Goal: Navigation & Orientation: Understand site structure

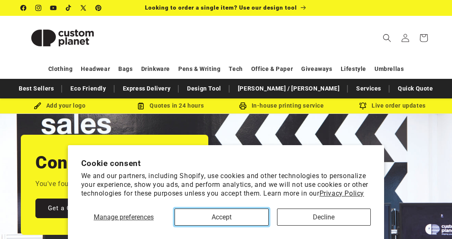
click at [216, 215] on button "Accept" at bounding box center [222, 216] width 94 height 17
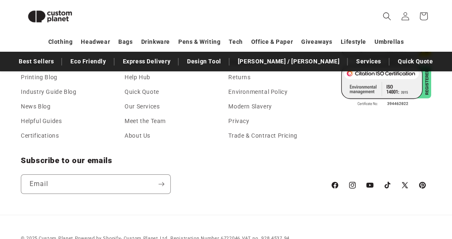
scroll to position [1388, 0]
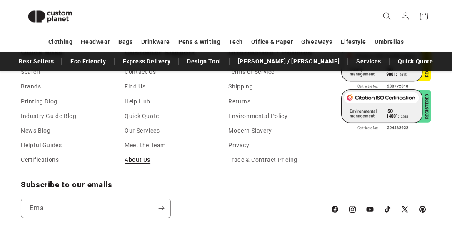
click at [137, 157] on link "About Us" at bounding box center [138, 159] width 26 height 15
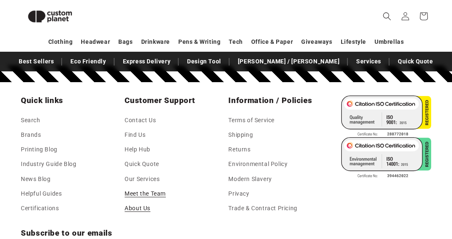
scroll to position [833, 0]
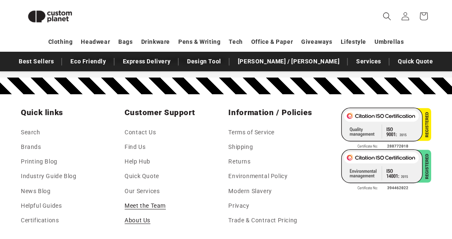
click at [147, 202] on link "Meet the Team" at bounding box center [145, 205] width 41 height 15
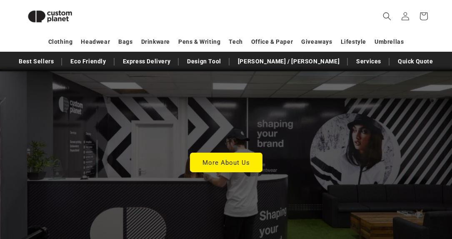
scroll to position [2322, 0]
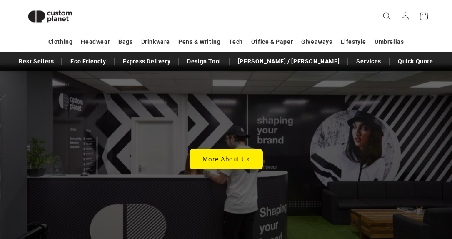
click at [220, 149] on link "More About Us" at bounding box center [226, 159] width 72 height 20
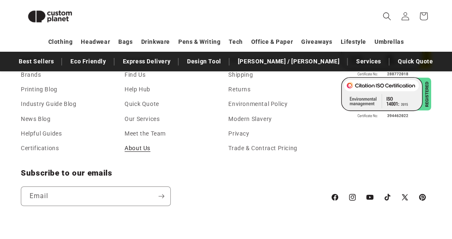
scroll to position [863, 0]
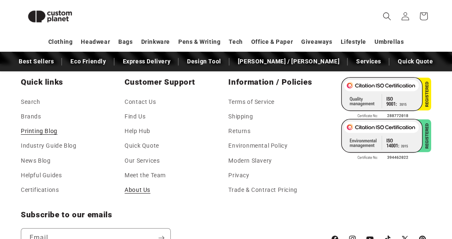
click at [45, 132] on link "Printing Blog" at bounding box center [39, 131] width 37 height 15
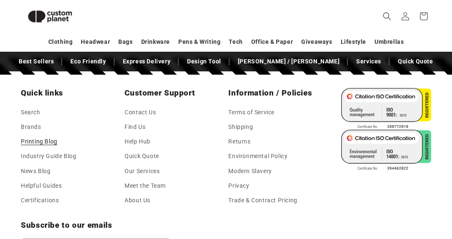
scroll to position [340, 0]
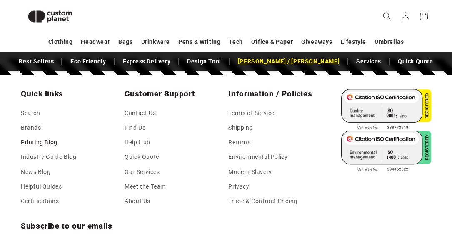
click at [282, 61] on link "[PERSON_NAME] / [PERSON_NAME]" at bounding box center [289, 61] width 110 height 15
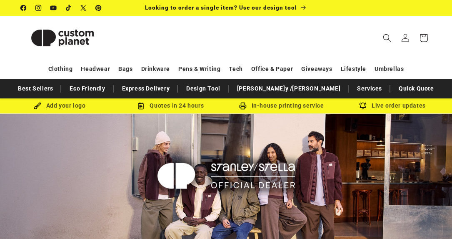
click at [67, 36] on img at bounding box center [62, 37] width 83 height 37
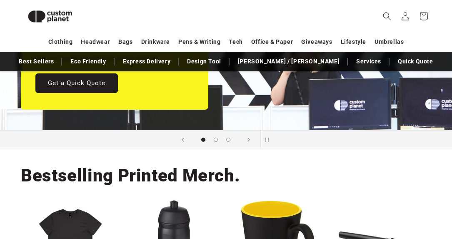
scroll to position [155, 0]
